Goal: Task Accomplishment & Management: Use online tool/utility

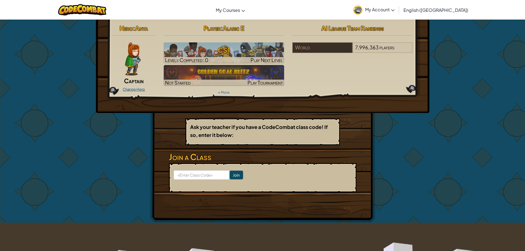
click at [141, 90] on link "Change Hero" at bounding box center [134, 89] width 22 height 4
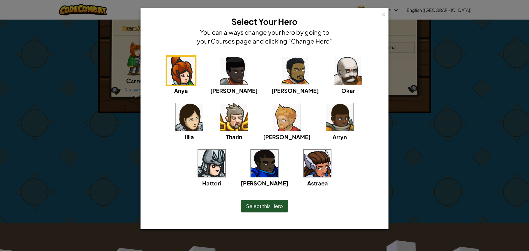
click at [223, 71] on img at bounding box center [234, 71] width 28 height 28
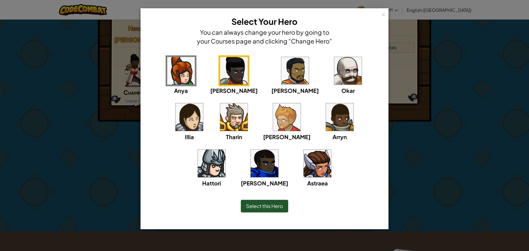
click at [281, 83] on img at bounding box center [295, 71] width 28 height 28
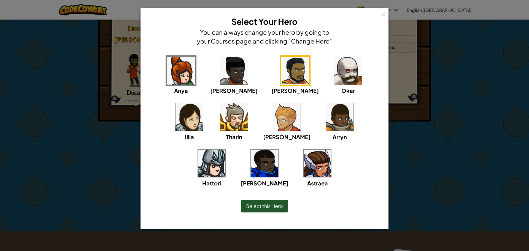
click at [220, 111] on img at bounding box center [234, 117] width 28 height 28
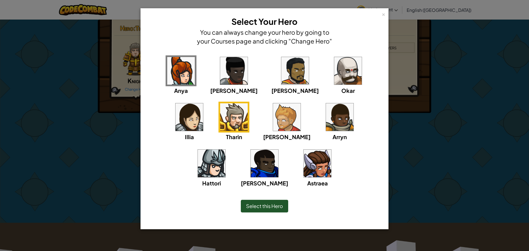
click at [74, 144] on div "× Select Your Hero You can always change your hero by going to your Courses pag…" at bounding box center [264, 125] width 529 height 251
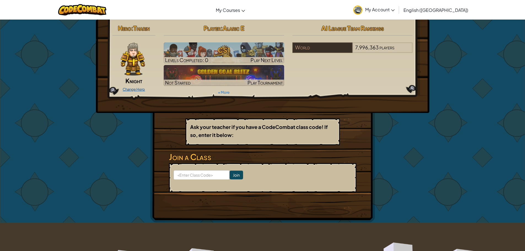
click at [134, 89] on link "Change Hero" at bounding box center [134, 89] width 22 height 4
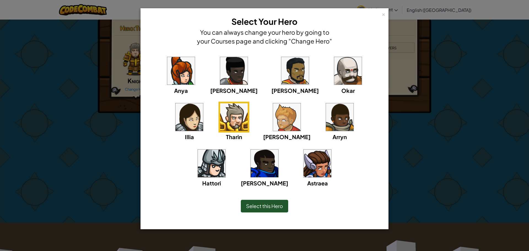
click at [225, 150] on img at bounding box center [212, 164] width 28 height 28
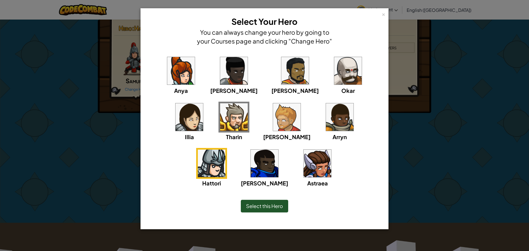
click at [116, 133] on div "× Select Your Hero You can always change your hero by going to your Courses pag…" at bounding box center [264, 125] width 529 height 251
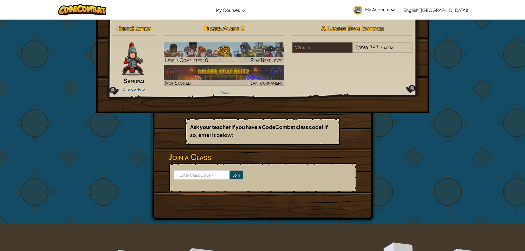
click at [127, 90] on link "Change Hero" at bounding box center [134, 89] width 22 height 4
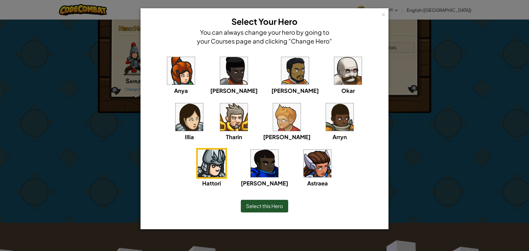
click at [334, 80] on img at bounding box center [348, 71] width 28 height 28
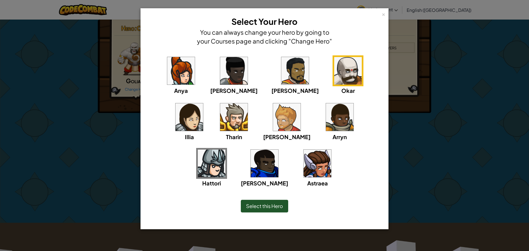
drag, startPoint x: 79, startPoint y: 138, endPoint x: 85, endPoint y: 128, distance: 12.1
click at [79, 138] on div "× Select Your Hero You can always change your hero by going to your Courses pag…" at bounding box center [264, 125] width 529 height 251
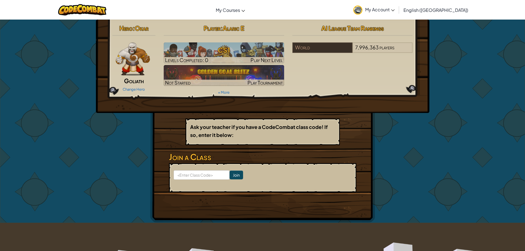
click at [130, 80] on span "Goliath" at bounding box center [134, 81] width 20 height 8
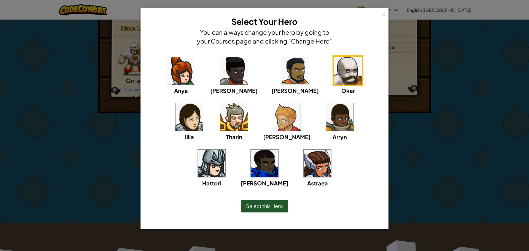
click at [203, 103] on img at bounding box center [190, 117] width 28 height 28
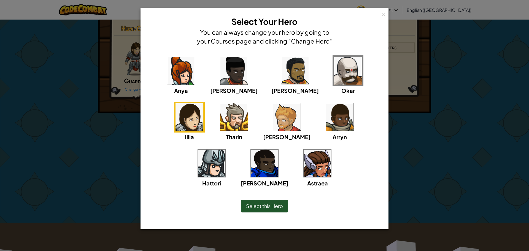
click at [203, 103] on img at bounding box center [190, 117] width 28 height 28
click at [220, 119] on img at bounding box center [234, 117] width 28 height 28
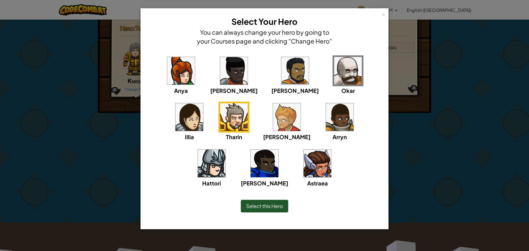
click at [273, 115] on img at bounding box center [287, 117] width 28 height 28
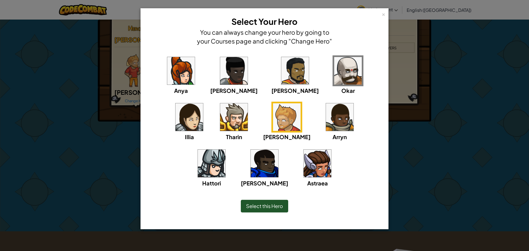
click at [119, 132] on div "× Select Your Hero You can always change your hero by going to your Courses pag…" at bounding box center [264, 125] width 529 height 251
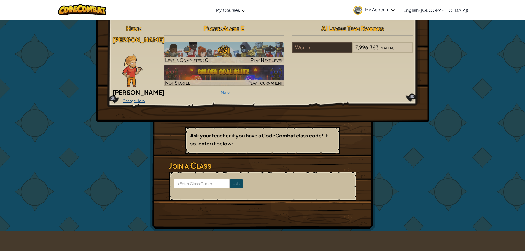
click at [140, 99] on link "Change Hero" at bounding box center [134, 101] width 22 height 4
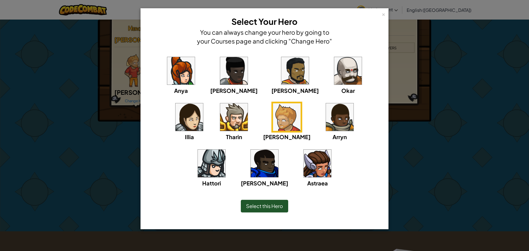
click at [326, 129] on img at bounding box center [340, 117] width 28 height 28
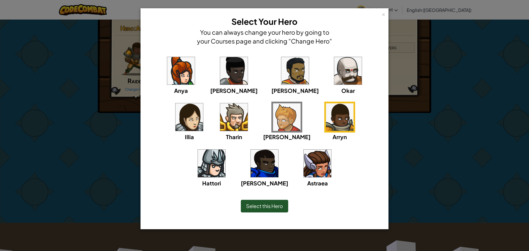
click at [77, 142] on div "× Select Your Hero You can always change your hero by going to your Courses pag…" at bounding box center [264, 125] width 529 height 251
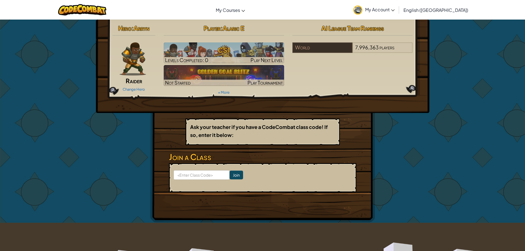
click at [135, 70] on img at bounding box center [133, 58] width 26 height 33
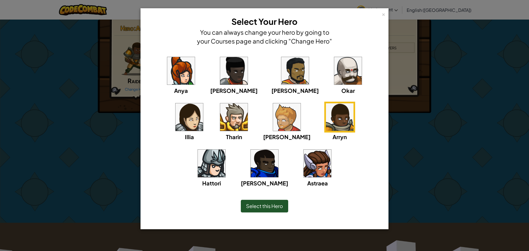
click at [225, 150] on img at bounding box center [212, 164] width 28 height 28
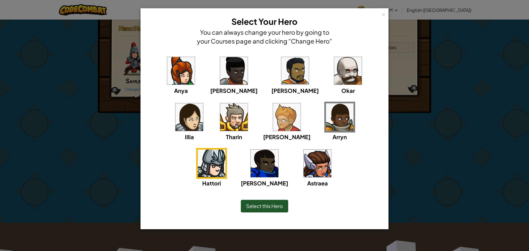
click at [278, 150] on img at bounding box center [265, 164] width 28 height 28
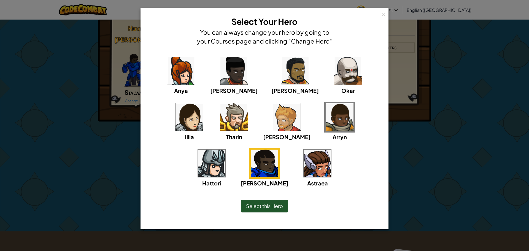
click at [419, 150] on div "× Select Your Hero You can always change your hero by going to your Courses pag…" at bounding box center [264, 125] width 529 height 251
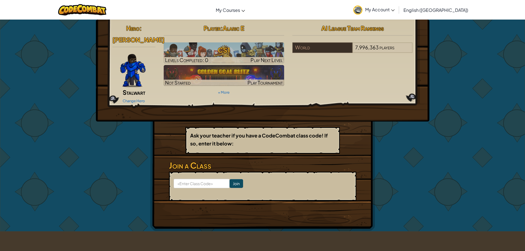
click at [137, 75] on img at bounding box center [132, 70] width 25 height 33
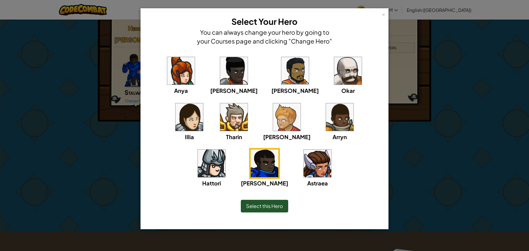
click at [304, 160] on img at bounding box center [318, 164] width 28 height 28
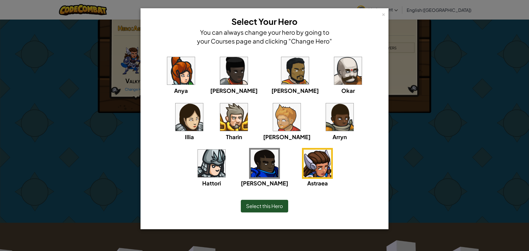
click at [414, 175] on div "× Select Your Hero You can always change your hero by going to your Courses pag…" at bounding box center [264, 125] width 529 height 251
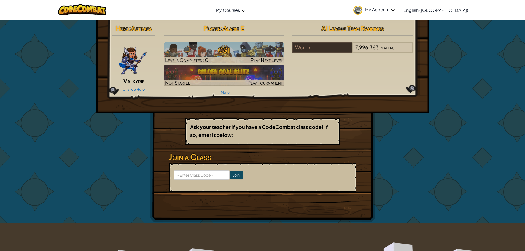
click at [136, 56] on img at bounding box center [133, 58] width 29 height 33
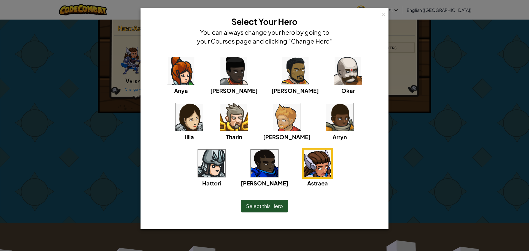
click at [334, 68] on img at bounding box center [348, 71] width 28 height 28
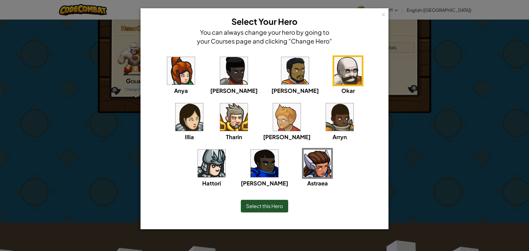
click at [117, 195] on div "× Select Your Hero You can always change your hero by going to your Courses pag…" at bounding box center [264, 125] width 529 height 251
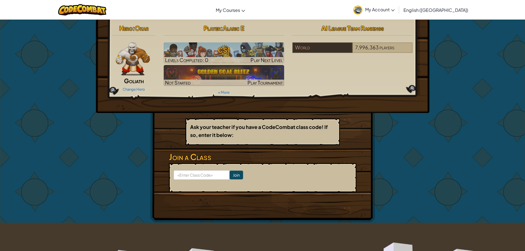
click at [135, 88] on link "Change Hero" at bounding box center [134, 89] width 22 height 4
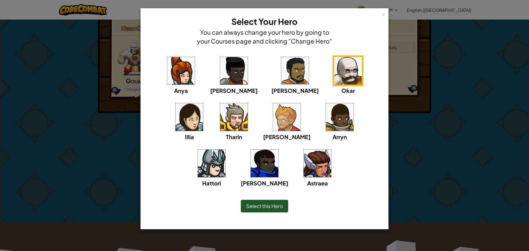
click at [225, 150] on img at bounding box center [212, 164] width 28 height 28
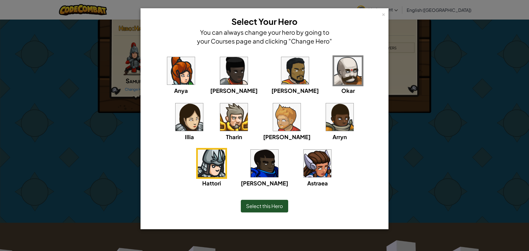
click at [278, 150] on img at bounding box center [265, 164] width 28 height 28
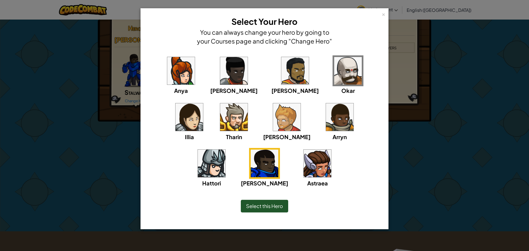
click at [334, 74] on img at bounding box center [348, 71] width 28 height 28
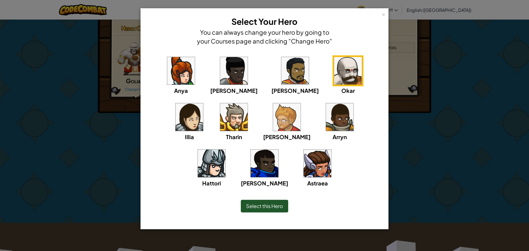
click at [278, 150] on img at bounding box center [265, 164] width 28 height 28
click at [451, 179] on div "× Select Your Hero You can always change your hero by going to your Courses pag…" at bounding box center [264, 125] width 529 height 251
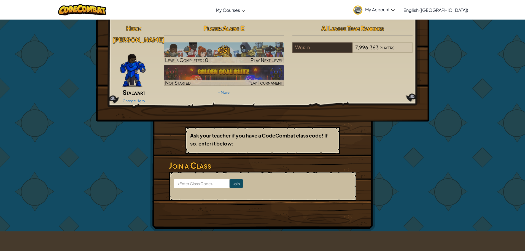
click at [243, 134] on p "Ask your teacher if you have a CodeCombat class code! If so, enter it below:" at bounding box center [262, 139] width 145 height 16
click at [213, 134] on b "Ask your teacher if you have a CodeCombat class code! If so, enter it below:" at bounding box center [259, 139] width 138 height 14
drag, startPoint x: 231, startPoint y: 128, endPoint x: 231, endPoint y: 134, distance: 5.3
click at [231, 132] on b "Ask your teacher if you have a CodeCombat class code! If so, enter it below:" at bounding box center [259, 139] width 138 height 14
click at [230, 142] on div "Ask your teacher if you have a CodeCombat class code! If so, enter it below:" at bounding box center [262, 140] width 154 height 27
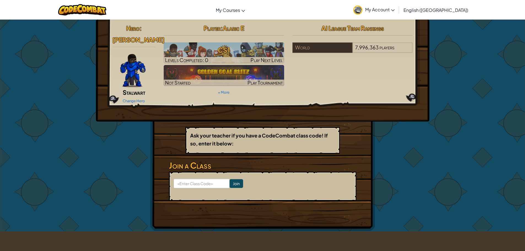
click at [230, 137] on b "Ask your teacher if you have a CodeCombat class code! If so, enter it below:" at bounding box center [259, 139] width 138 height 14
click at [233, 137] on b "Ask your teacher if you have a CodeCombat class code! If so, enter it below:" at bounding box center [259, 139] width 138 height 14
click at [179, 179] on input at bounding box center [202, 183] width 56 height 9
type input "s"
type input "Sword Right Army"
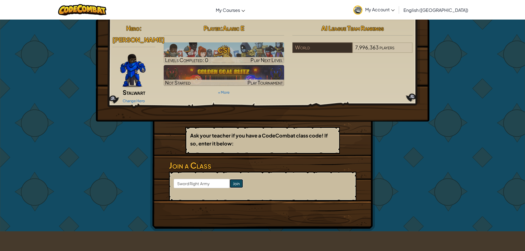
click at [230, 179] on input "Join" at bounding box center [237, 183] width 14 height 9
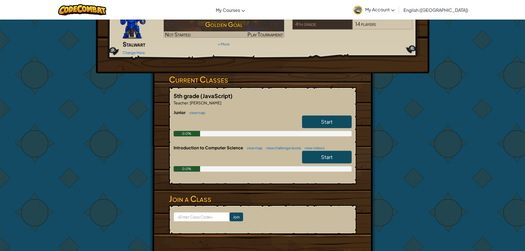
scroll to position [55, 0]
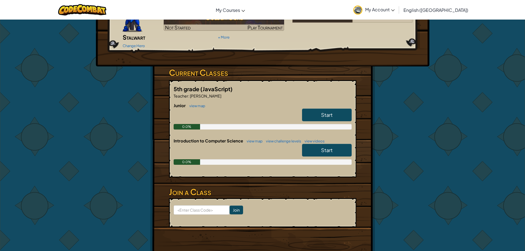
click at [332, 112] on span "Start" at bounding box center [327, 115] width 12 height 6
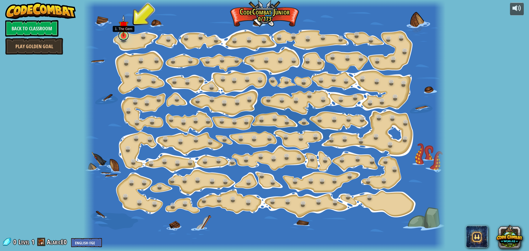
click at [127, 37] on link at bounding box center [123, 35] width 11 height 11
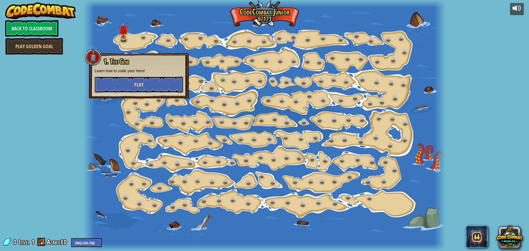
click at [128, 84] on button "Play" at bounding box center [139, 84] width 89 height 17
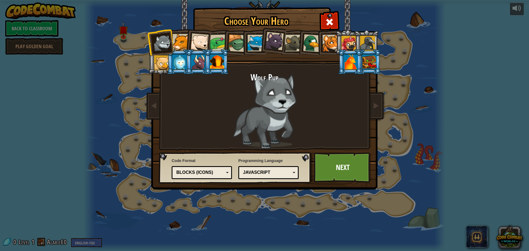
click at [182, 42] on div at bounding box center [181, 42] width 17 height 17
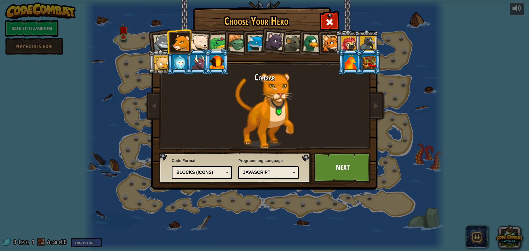
click at [205, 46] on div at bounding box center [199, 42] width 18 height 18
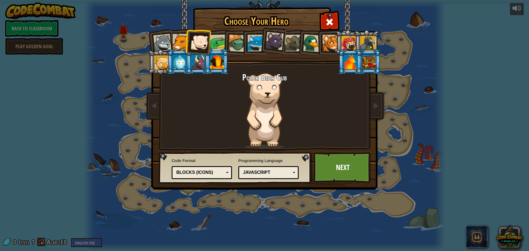
click at [217, 47] on div at bounding box center [218, 42] width 17 height 17
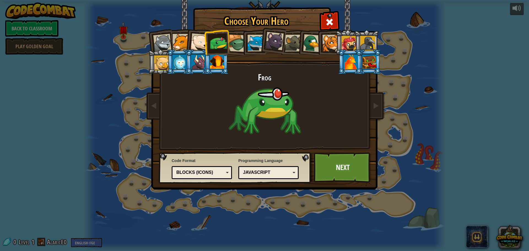
click at [241, 43] on div at bounding box center [237, 43] width 18 height 18
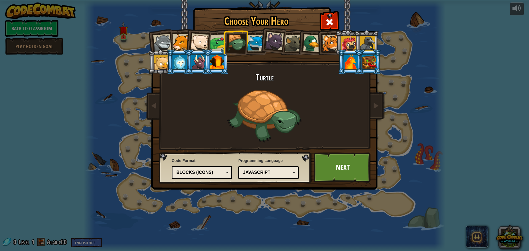
click at [256, 46] on div at bounding box center [255, 43] width 17 height 17
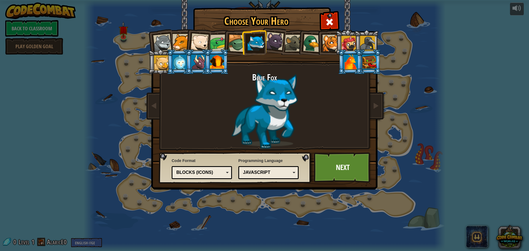
click at [273, 38] on div at bounding box center [274, 41] width 18 height 18
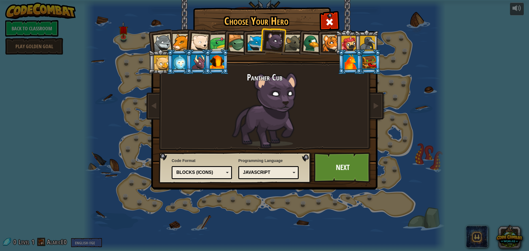
drag, startPoint x: 291, startPoint y: 45, endPoint x: 289, endPoint y: 49, distance: 3.9
click at [290, 49] on div at bounding box center [293, 43] width 17 height 17
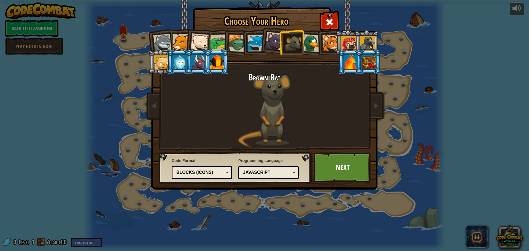
click at [315, 44] on div at bounding box center [312, 43] width 18 height 18
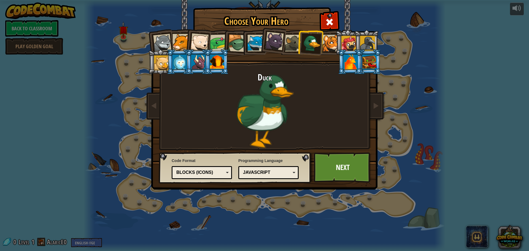
click at [329, 43] on div at bounding box center [330, 43] width 17 height 17
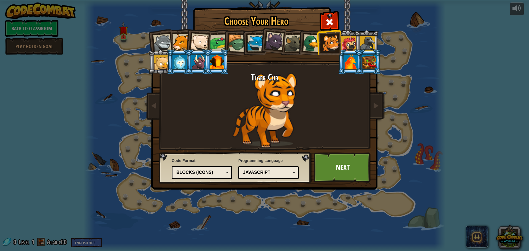
click at [352, 46] on div at bounding box center [348, 43] width 15 height 15
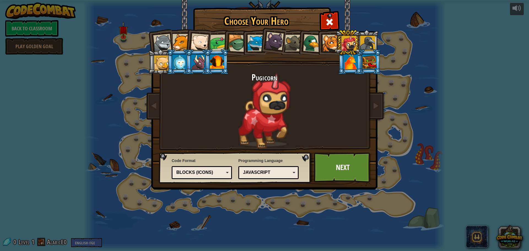
click at [370, 41] on div at bounding box center [367, 43] width 15 height 15
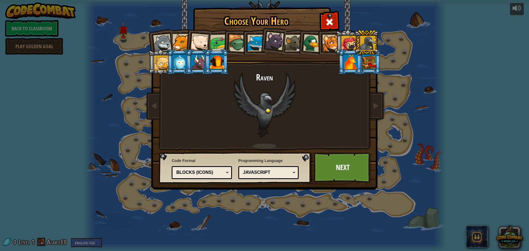
click at [153, 62] on li at bounding box center [160, 61] width 25 height 25
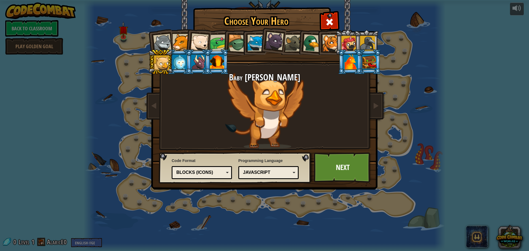
click at [188, 64] on li at bounding box center [197, 61] width 25 height 25
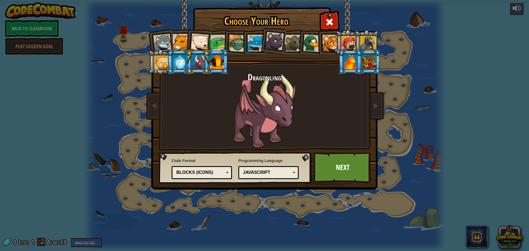
click at [182, 63] on div at bounding box center [180, 62] width 14 height 15
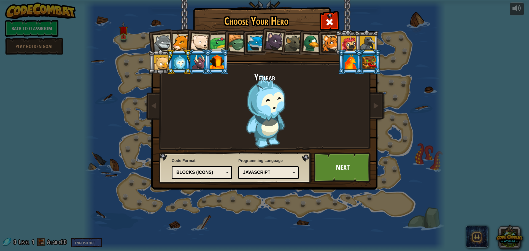
click at [196, 67] on div at bounding box center [198, 62] width 14 height 15
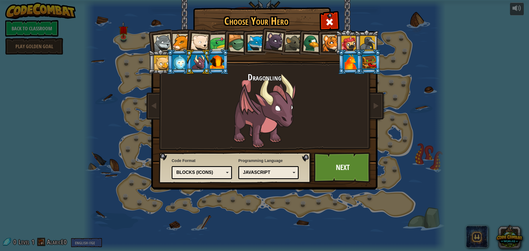
click at [218, 69] on div at bounding box center [217, 62] width 14 height 15
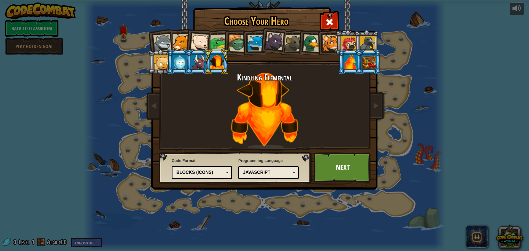
click at [347, 61] on div at bounding box center [351, 62] width 14 height 15
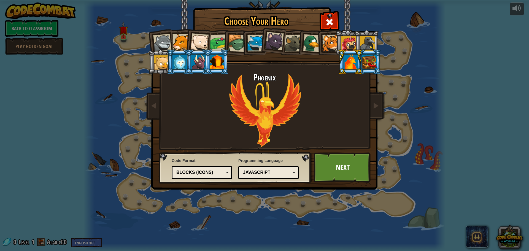
click at [370, 62] on div at bounding box center [369, 62] width 14 height 15
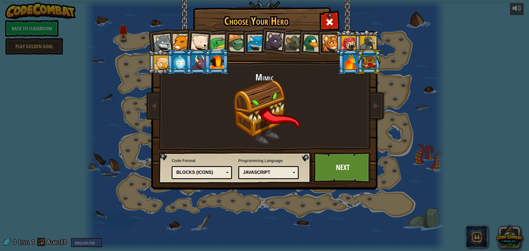
click at [339, 59] on li at bounding box center [350, 61] width 25 height 25
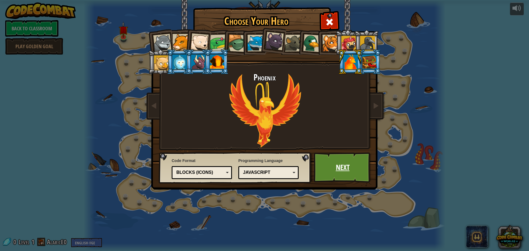
click at [344, 161] on link "Next" at bounding box center [343, 167] width 58 height 30
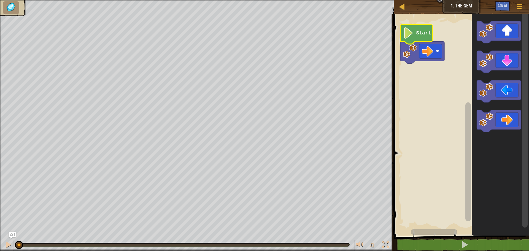
click at [414, 33] on image "Blockly Workspace" at bounding box center [408, 32] width 11 height 11
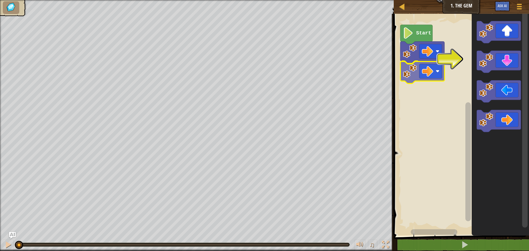
click at [423, 69] on div "Start" at bounding box center [460, 123] width 137 height 225
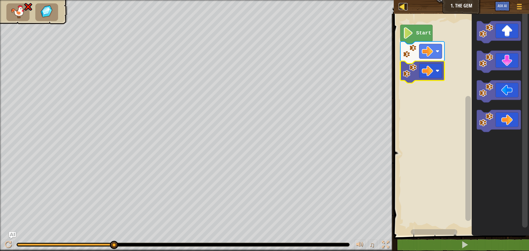
click at [401, 6] on div at bounding box center [402, 6] width 7 height 7
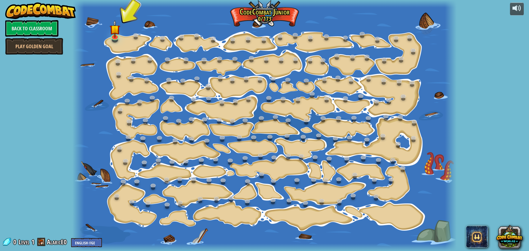
click at [121, 36] on div at bounding box center [264, 125] width 384 height 251
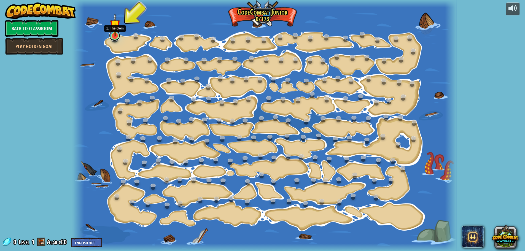
click at [114, 40] on link at bounding box center [114, 35] width 11 height 11
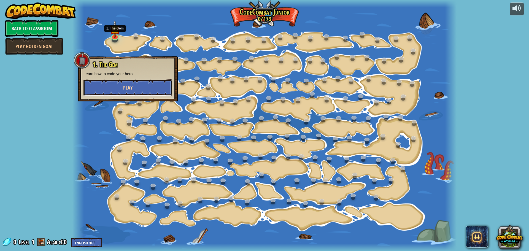
click at [137, 82] on button "Play" at bounding box center [128, 87] width 89 height 17
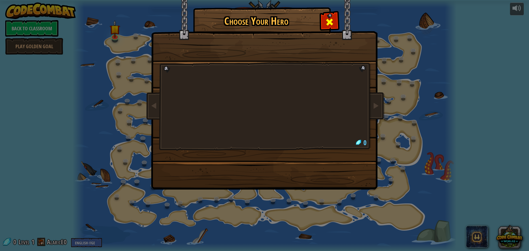
click at [327, 25] on span at bounding box center [329, 22] width 9 height 9
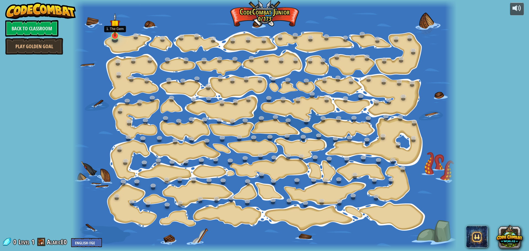
click at [115, 32] on img at bounding box center [115, 24] width 10 height 23
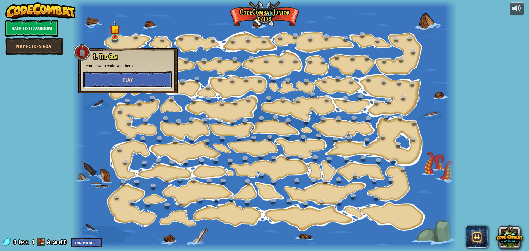
click at [142, 78] on button "Play" at bounding box center [128, 79] width 89 height 17
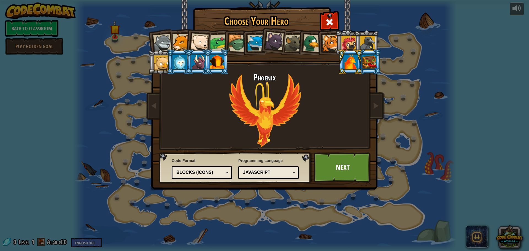
click at [163, 38] on div at bounding box center [162, 43] width 18 height 18
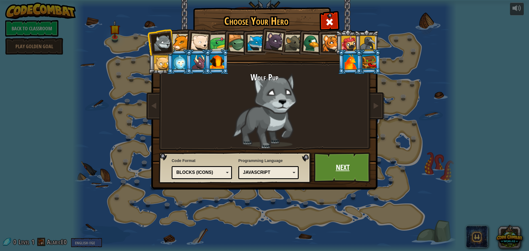
click at [330, 160] on link "Next" at bounding box center [343, 167] width 58 height 30
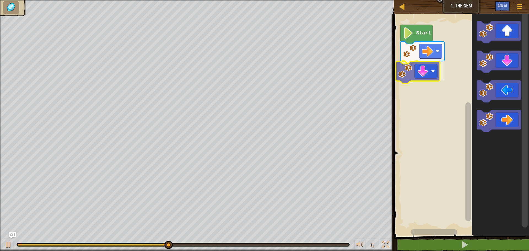
click at [413, 72] on div "Start" at bounding box center [460, 123] width 137 height 225
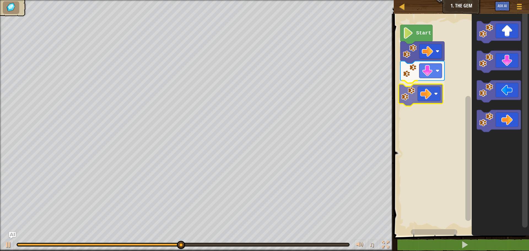
click at [422, 97] on div "Start" at bounding box center [460, 123] width 137 height 225
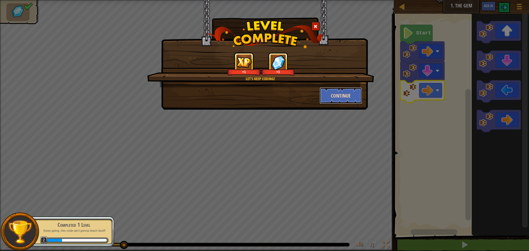
click at [341, 96] on button "Continue" at bounding box center [341, 95] width 43 height 17
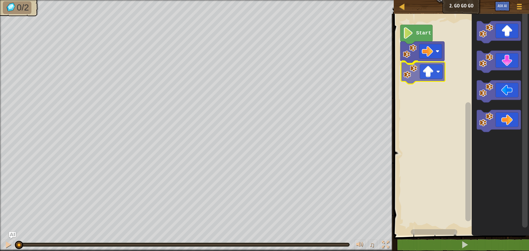
click at [416, 73] on div "Start" at bounding box center [460, 123] width 137 height 225
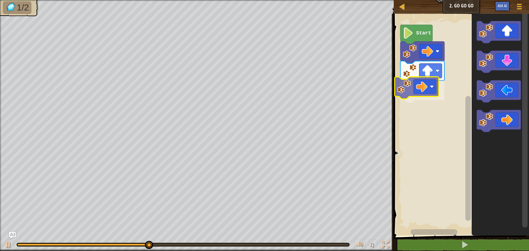
click at [409, 88] on div "Start" at bounding box center [460, 123] width 137 height 225
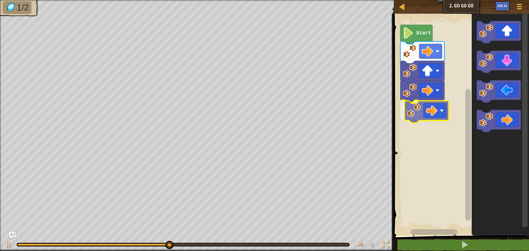
click at [418, 114] on div "Start" at bounding box center [460, 123] width 137 height 225
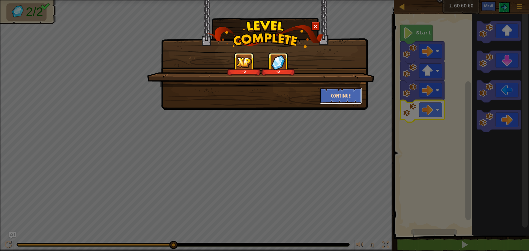
click at [337, 91] on button "Continue" at bounding box center [341, 95] width 43 height 17
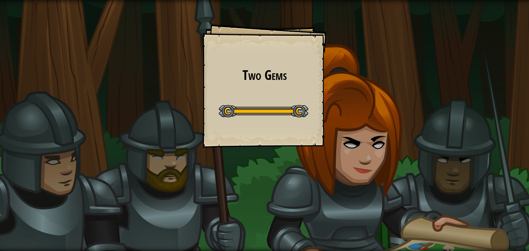
click at [280, 128] on div "Two Gems Goals Start Level Error loading from server. Try refreshing the page. …" at bounding box center [265, 86] width 124 height 124
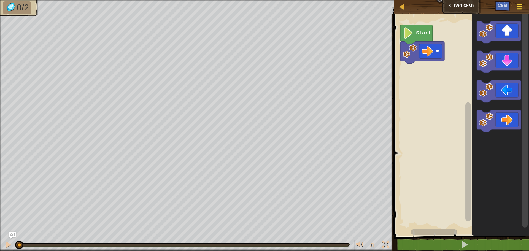
click at [522, 8] on div at bounding box center [519, 6] width 7 height 8
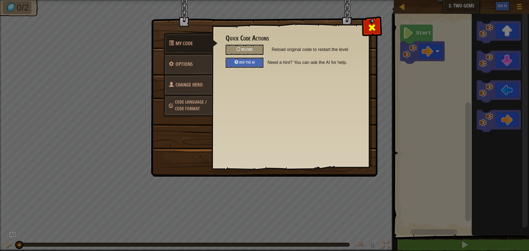
click at [373, 29] on span at bounding box center [372, 27] width 9 height 9
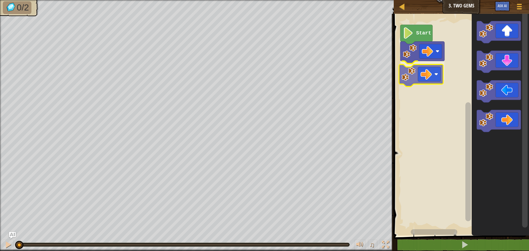
click at [417, 76] on div "Start" at bounding box center [460, 123] width 137 height 225
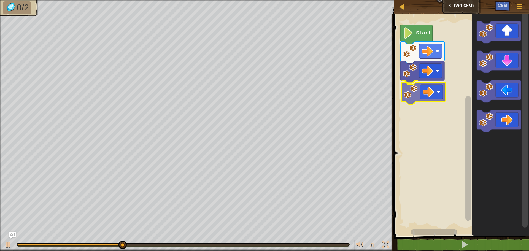
click at [438, 103] on div "Start" at bounding box center [460, 123] width 137 height 225
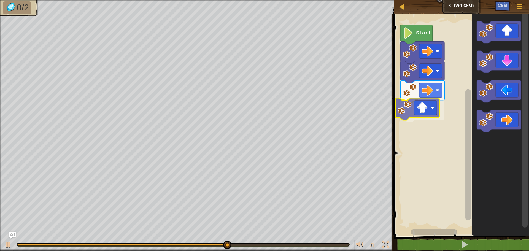
click at [416, 105] on div "Start" at bounding box center [460, 123] width 137 height 225
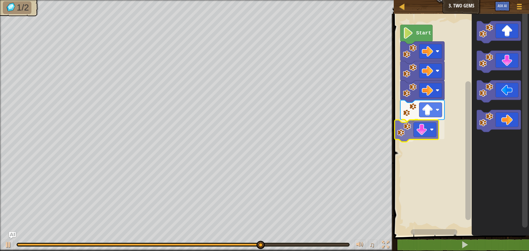
click at [417, 136] on div "Start" at bounding box center [460, 123] width 137 height 225
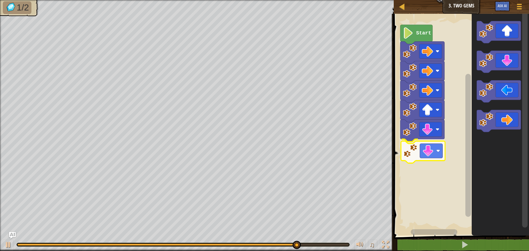
click at [420, 158] on div "Start" at bounding box center [460, 123] width 137 height 225
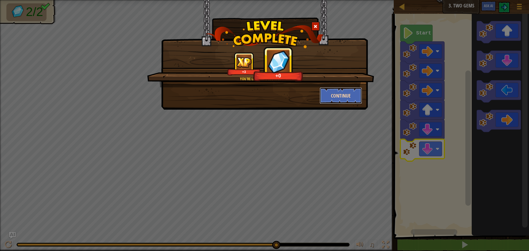
click at [333, 92] on button "Continue" at bounding box center [341, 95] width 43 height 17
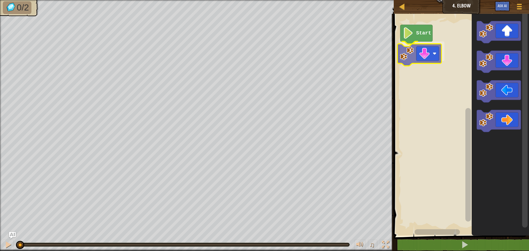
click at [416, 49] on div "Start" at bounding box center [460, 123] width 137 height 225
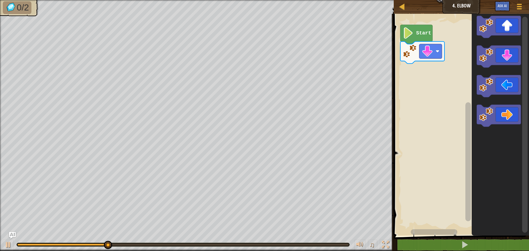
click at [470, 71] on div "Start" at bounding box center [460, 123] width 137 height 225
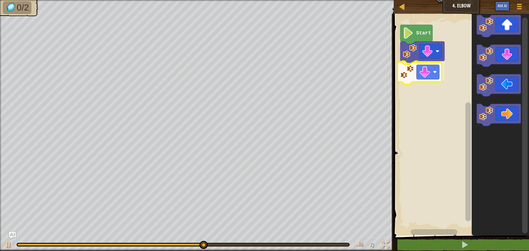
click at [427, 65] on div "Start" at bounding box center [460, 123] width 137 height 225
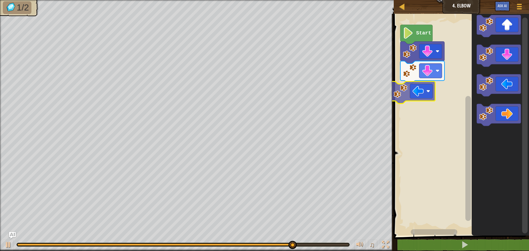
click at [410, 94] on div "Start" at bounding box center [460, 123] width 137 height 225
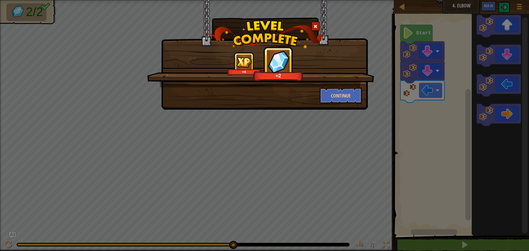
click at [239, 185] on div "+4 +2 Continue" at bounding box center [264, 125] width 529 height 251
click at [359, 93] on button "Continue" at bounding box center [341, 95] width 43 height 17
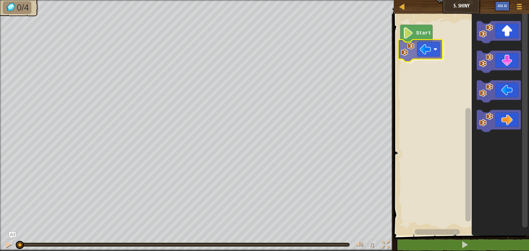
click at [418, 54] on div "Start" at bounding box center [460, 123] width 137 height 225
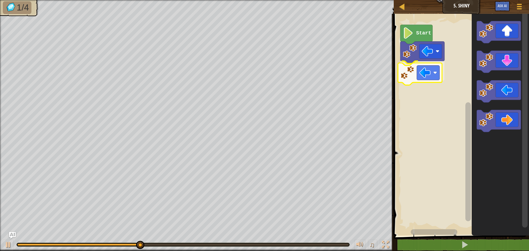
click at [420, 72] on div "Start" at bounding box center [460, 123] width 137 height 225
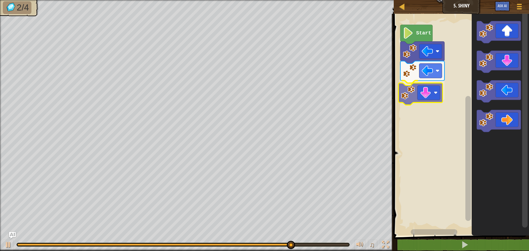
click at [410, 89] on div "Start" at bounding box center [460, 123] width 137 height 225
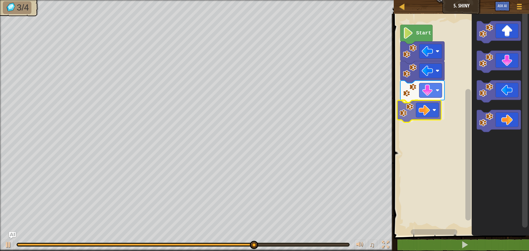
click at [425, 115] on div "Start" at bounding box center [460, 123] width 137 height 225
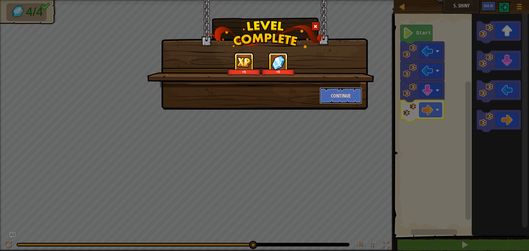
click at [350, 96] on button "Continue" at bounding box center [341, 95] width 43 height 17
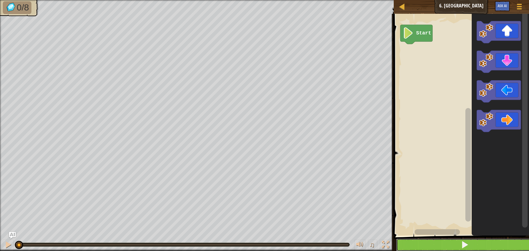
click at [436, 248] on button at bounding box center [464, 245] width 137 height 13
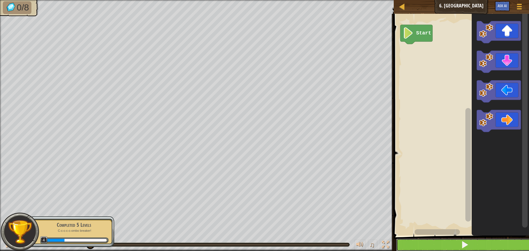
click at [424, 242] on button at bounding box center [464, 245] width 137 height 13
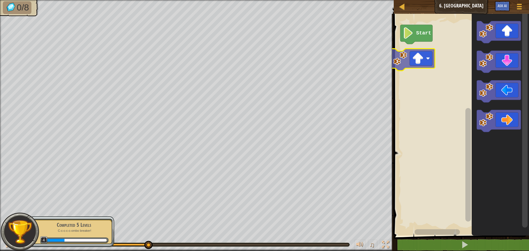
click at [401, 64] on div "Start" at bounding box center [460, 123] width 137 height 225
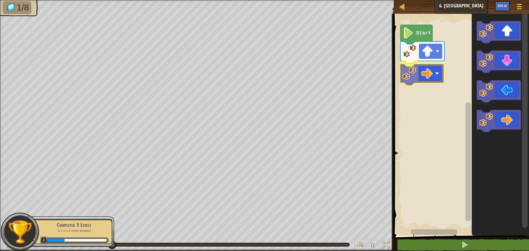
click at [411, 78] on div "Start" at bounding box center [460, 123] width 137 height 225
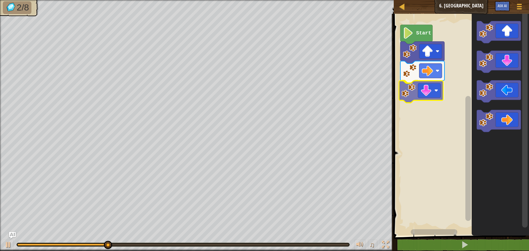
click at [421, 91] on div "Start" at bounding box center [460, 123] width 137 height 225
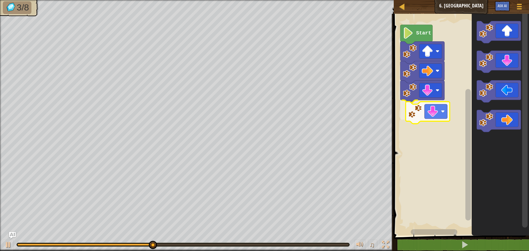
click at [424, 116] on div "Start" at bounding box center [460, 123] width 137 height 225
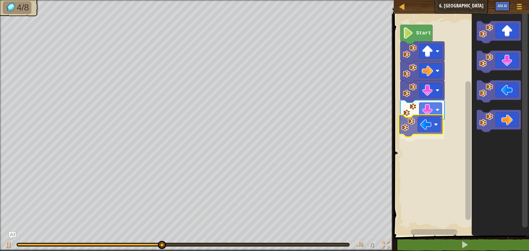
click at [413, 133] on div "Start" at bounding box center [460, 123] width 137 height 225
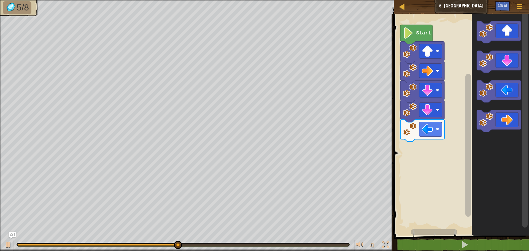
click at [482, 109] on icon "Blockly Workspace" at bounding box center [500, 123] width 57 height 225
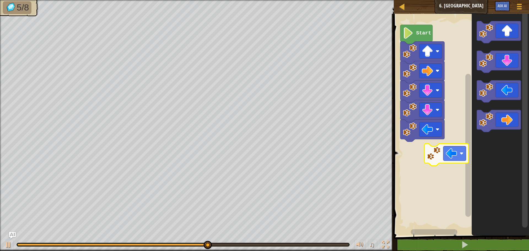
click at [435, 153] on div "Start" at bounding box center [460, 123] width 137 height 225
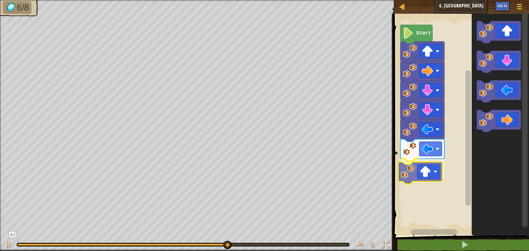
click at [421, 173] on div "Start" at bounding box center [460, 123] width 137 height 225
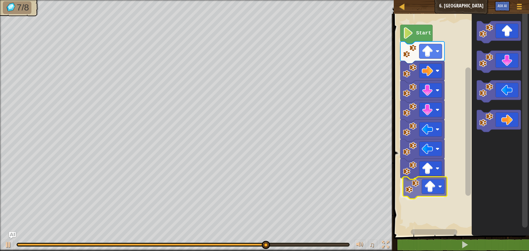
click at [422, 189] on div "Start" at bounding box center [460, 123] width 137 height 225
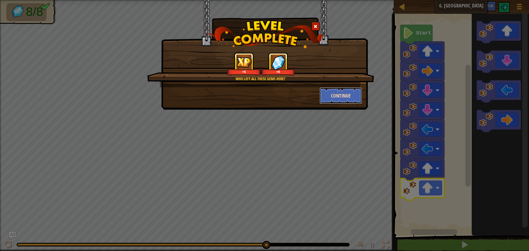
click at [343, 97] on button "Continue" at bounding box center [341, 95] width 43 height 17
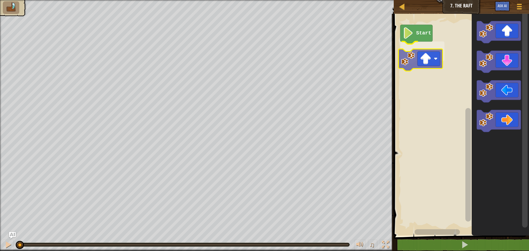
click at [419, 61] on div "Start" at bounding box center [460, 123] width 137 height 225
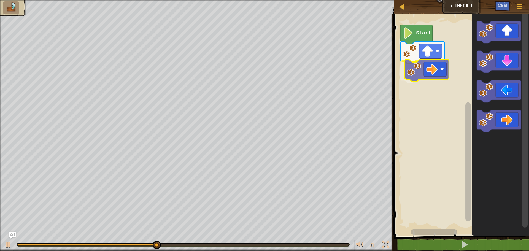
click at [420, 70] on div "Start" at bounding box center [460, 123] width 137 height 225
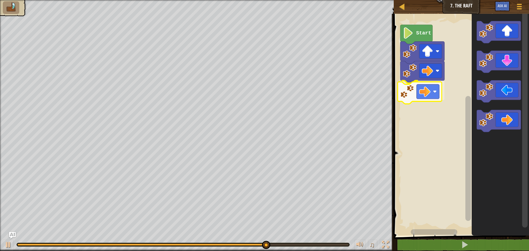
click at [422, 99] on div "Start" at bounding box center [460, 123] width 137 height 225
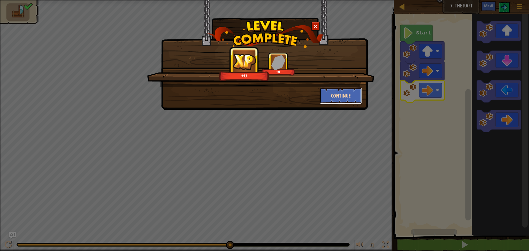
click at [347, 92] on button "Continue" at bounding box center [341, 95] width 43 height 17
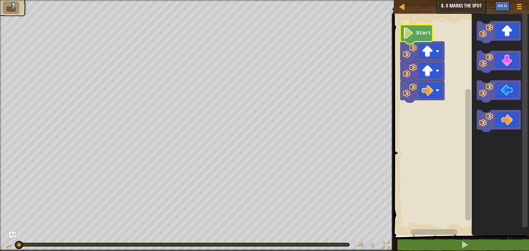
click at [417, 39] on icon "Blockly Workspace" at bounding box center [416, 34] width 32 height 19
click at [412, 115] on div "Start" at bounding box center [460, 123] width 137 height 225
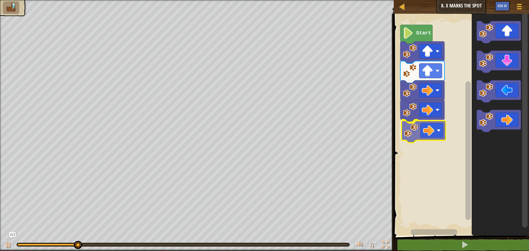
click at [405, 141] on div "Start" at bounding box center [460, 123] width 137 height 225
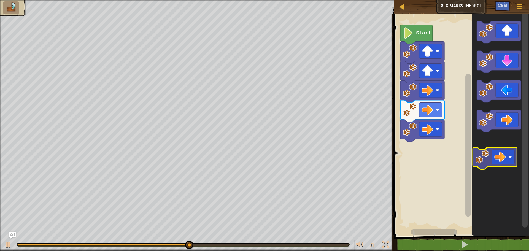
click at [496, 157] on icon "Blockly Workspace" at bounding box center [500, 123] width 57 height 225
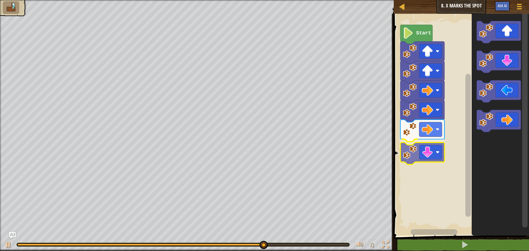
click at [433, 153] on div "Start" at bounding box center [460, 123] width 137 height 225
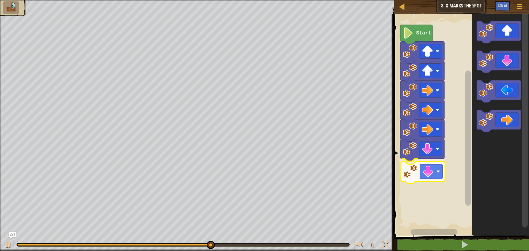
click at [416, 166] on div "Start" at bounding box center [460, 123] width 137 height 225
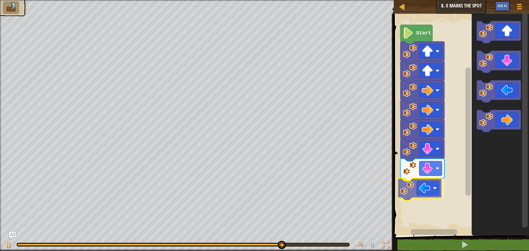
click at [410, 195] on div "Start" at bounding box center [460, 123] width 137 height 225
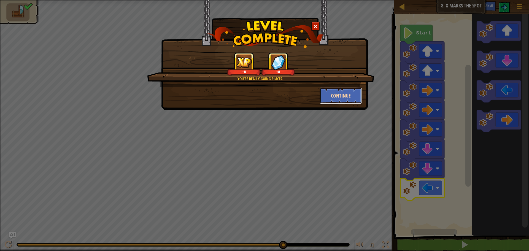
click at [326, 98] on button "Continue" at bounding box center [341, 95] width 43 height 17
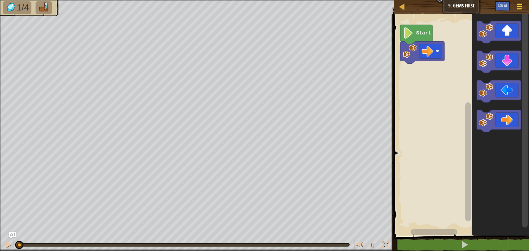
click at [522, 8] on div at bounding box center [519, 6] width 7 height 8
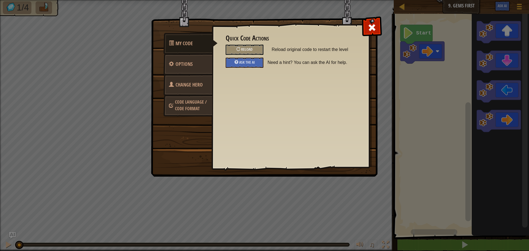
click at [191, 82] on span "Change Hero" at bounding box center [189, 84] width 27 height 7
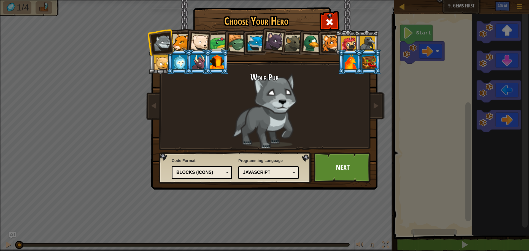
click at [182, 42] on div at bounding box center [181, 42] width 17 height 17
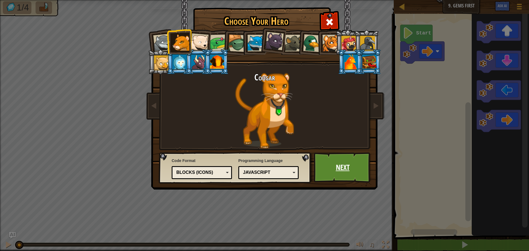
click at [322, 160] on link "Next" at bounding box center [343, 167] width 58 height 30
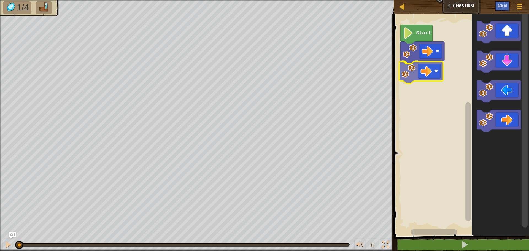
click at [415, 69] on div "Start" at bounding box center [460, 123] width 137 height 225
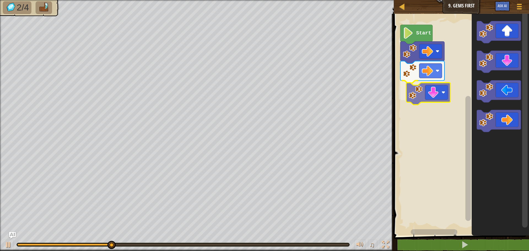
click at [437, 88] on div "Start" at bounding box center [460, 123] width 137 height 225
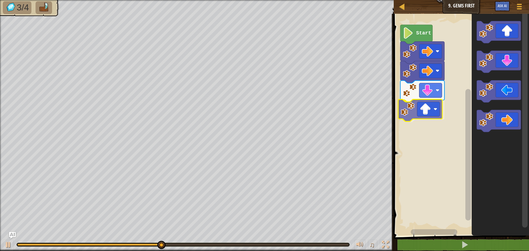
click at [419, 115] on div "Start" at bounding box center [460, 123] width 137 height 225
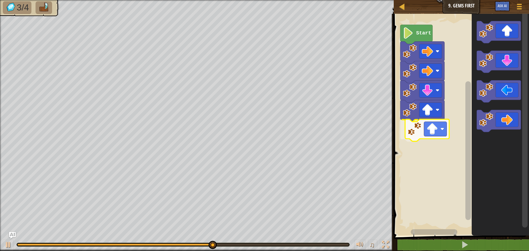
click at [432, 130] on div "Start" at bounding box center [460, 123] width 137 height 225
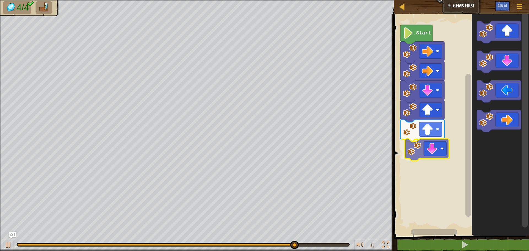
click at [433, 154] on div "Start" at bounding box center [460, 123] width 137 height 225
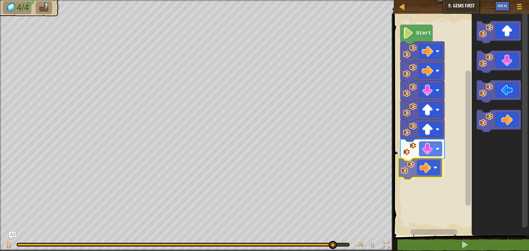
click at [423, 172] on div "Start" at bounding box center [460, 123] width 137 height 225
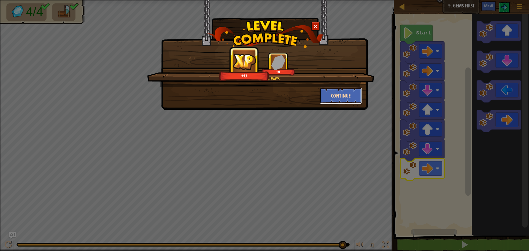
click at [335, 94] on button "Continue" at bounding box center [341, 95] width 43 height 17
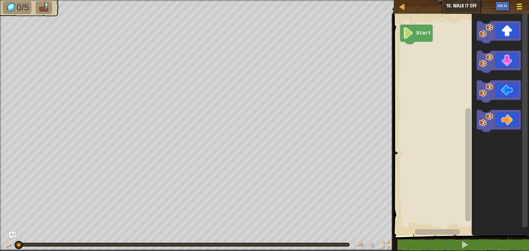
click at [519, 7] on span at bounding box center [519, 6] width 5 height 1
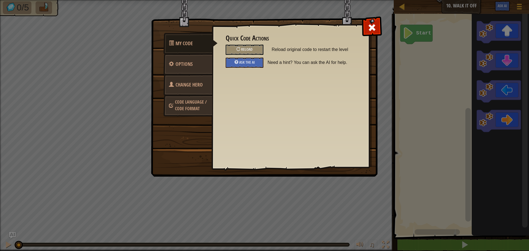
click at [200, 84] on span "Change Hero" at bounding box center [189, 84] width 27 height 7
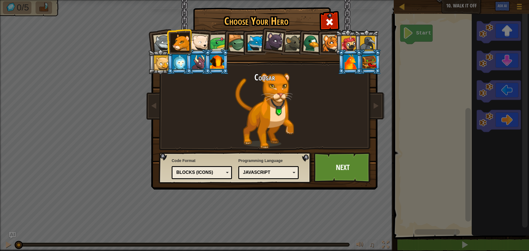
click at [198, 40] on div at bounding box center [199, 42] width 18 height 18
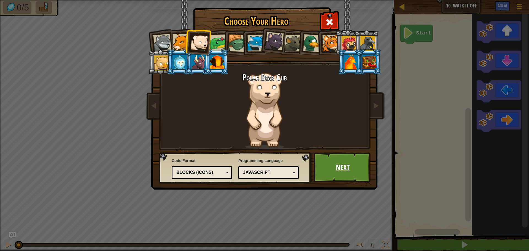
click at [348, 169] on link "Next" at bounding box center [343, 167] width 58 height 30
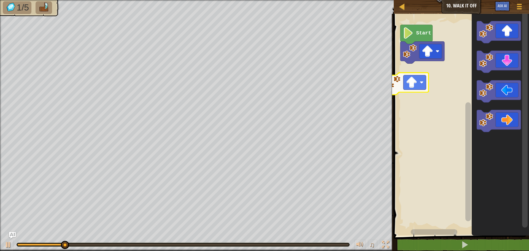
click at [399, 90] on div "Start" at bounding box center [460, 123] width 137 height 225
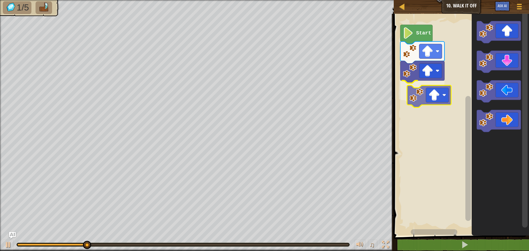
click at [409, 101] on div "Start" at bounding box center [460, 123] width 137 height 225
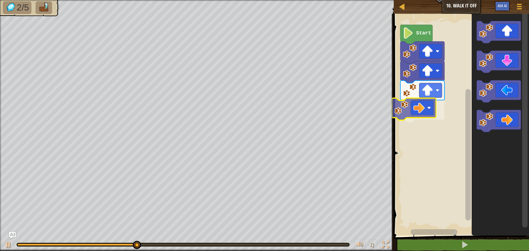
click at [408, 112] on div "Start" at bounding box center [460, 123] width 137 height 225
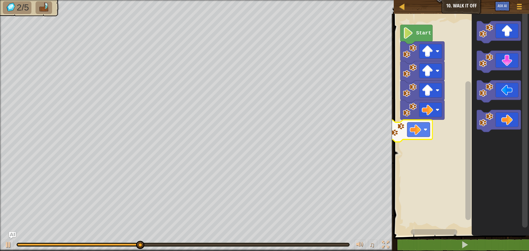
click at [402, 128] on div "Start" at bounding box center [460, 123] width 137 height 225
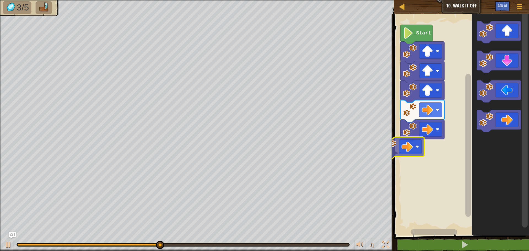
click at [397, 150] on div "Start" at bounding box center [460, 123] width 137 height 225
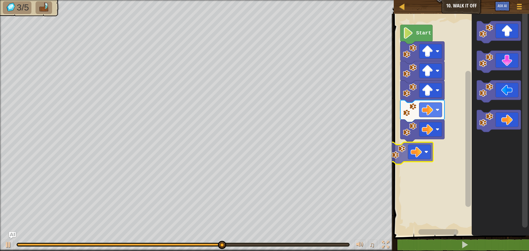
click at [407, 156] on div "Start" at bounding box center [460, 123] width 137 height 225
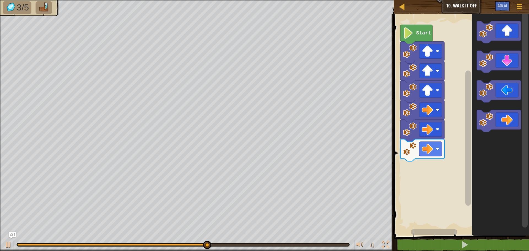
click at [413, 164] on div "Start" at bounding box center [460, 123] width 137 height 225
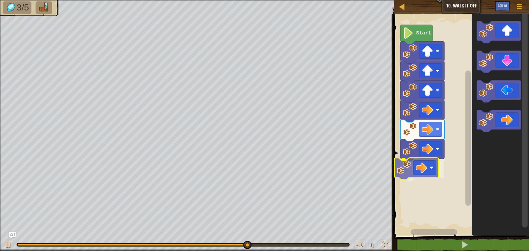
click at [416, 169] on div "Start" at bounding box center [460, 123] width 137 height 225
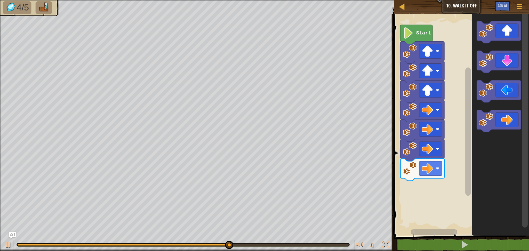
click at [425, 190] on div "Start" at bounding box center [460, 123] width 137 height 225
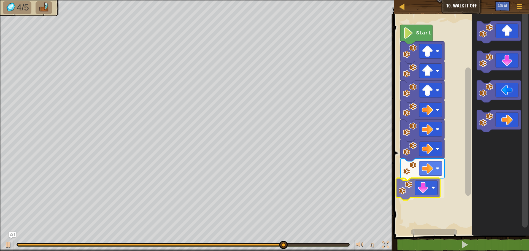
click at [418, 195] on div "Start" at bounding box center [460, 123] width 137 height 225
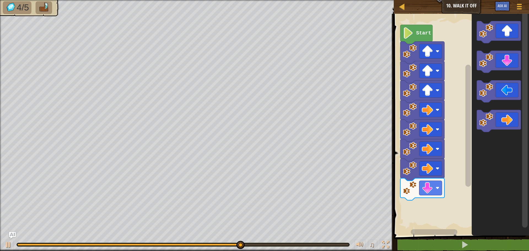
click at [420, 203] on div "Start" at bounding box center [460, 123] width 137 height 225
click at [457, 163] on div "Start" at bounding box center [460, 123] width 137 height 225
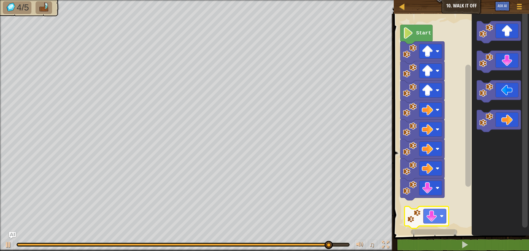
click at [427, 215] on div "Start" at bounding box center [460, 123] width 137 height 225
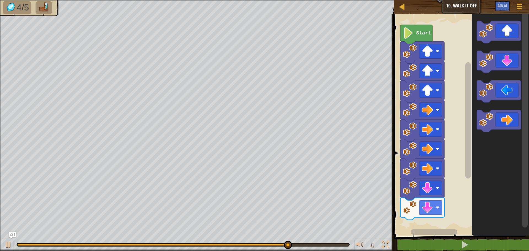
click at [432, 184] on div "Start" at bounding box center [460, 123] width 137 height 225
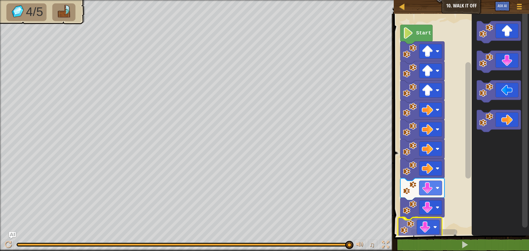
click at [434, 227] on div "Start" at bounding box center [460, 123] width 137 height 225
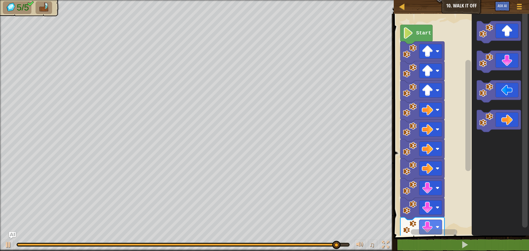
click at [441, 231] on div "Start" at bounding box center [460, 123] width 137 height 225
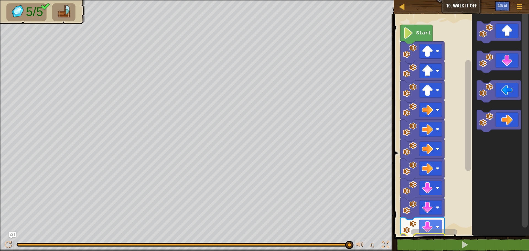
click at [429, 249] on div "1 ההההההההההההההההההההההההההההההההההההההההההההההההההההההההההההההההההההההההההההה…" at bounding box center [460, 141] width 137 height 249
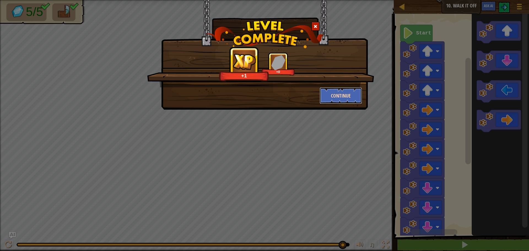
click at [351, 96] on button "Continue" at bounding box center [341, 95] width 43 height 17
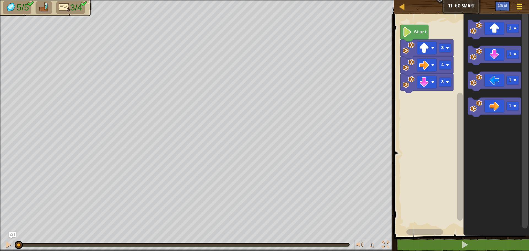
click at [515, 9] on button "Game Menu" at bounding box center [519, 8] width 15 height 14
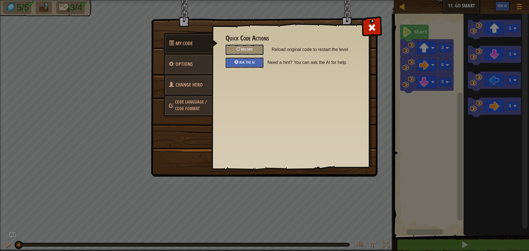
click at [192, 87] on span "Change Hero" at bounding box center [189, 84] width 27 height 7
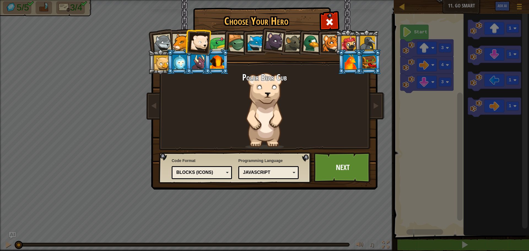
click at [219, 42] on div at bounding box center [218, 42] width 17 height 17
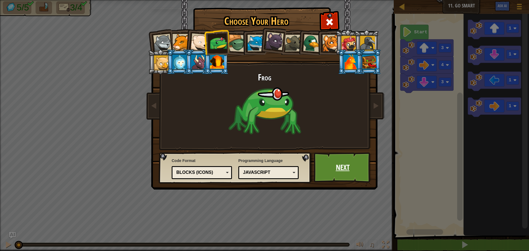
click at [320, 164] on link "Next" at bounding box center [343, 167] width 58 height 30
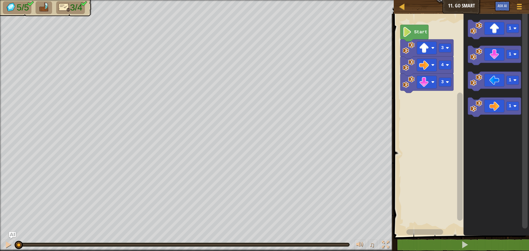
click at [409, 32] on image "Blockly Workspace" at bounding box center [407, 32] width 9 height 10
click at [409, 35] on image "Blockly Workspace" at bounding box center [407, 32] width 9 height 10
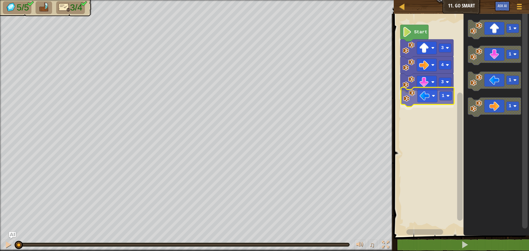
click at [435, 96] on div "3 1 4 3 Start 1 1 1 1 1" at bounding box center [460, 123] width 137 height 225
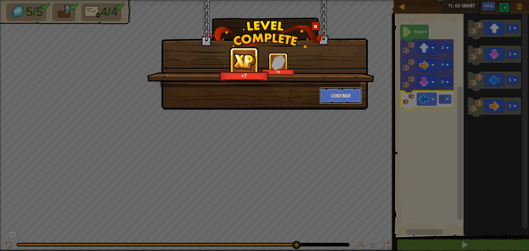
click at [345, 96] on button "Continue" at bounding box center [341, 95] width 43 height 17
